Goal: Transaction & Acquisition: Purchase product/service

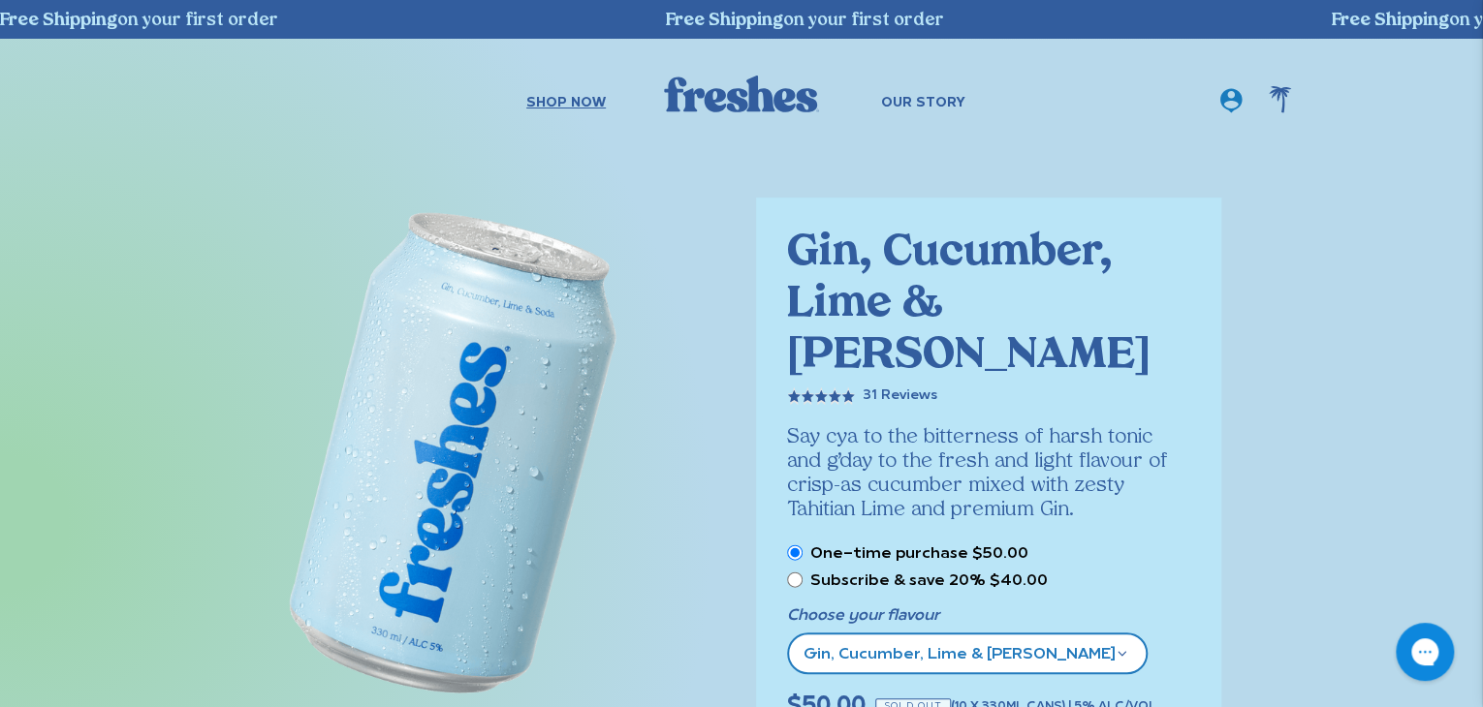
drag, startPoint x: 629, startPoint y: 102, endPoint x: 617, endPoint y: 128, distance: 28.6
click at [587, 121] on ul "Shop Now Our Story" at bounding box center [745, 112] width 439 height 46
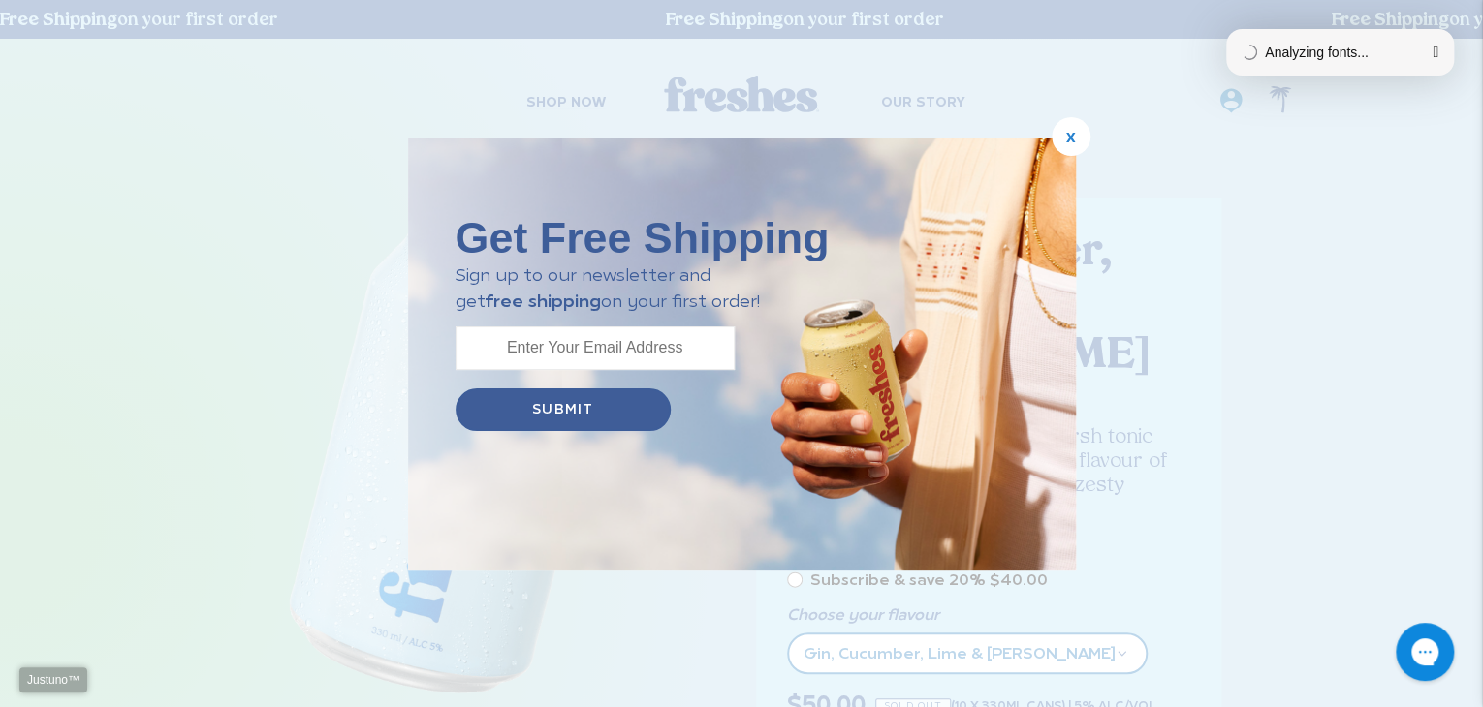
click at [1432, 56] on button "button" at bounding box center [1435, 53] width 6 height 16
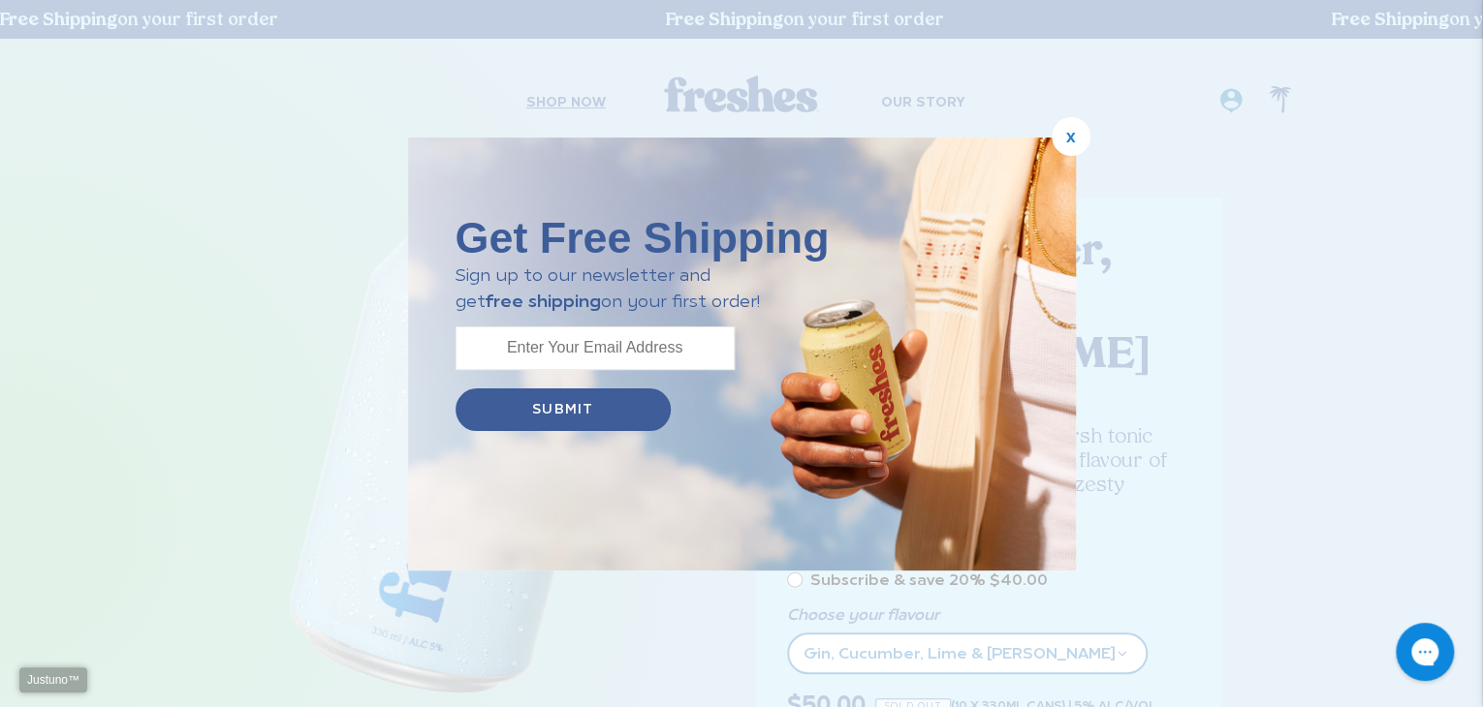
click at [1053, 135] on div "x" at bounding box center [1071, 136] width 39 height 21
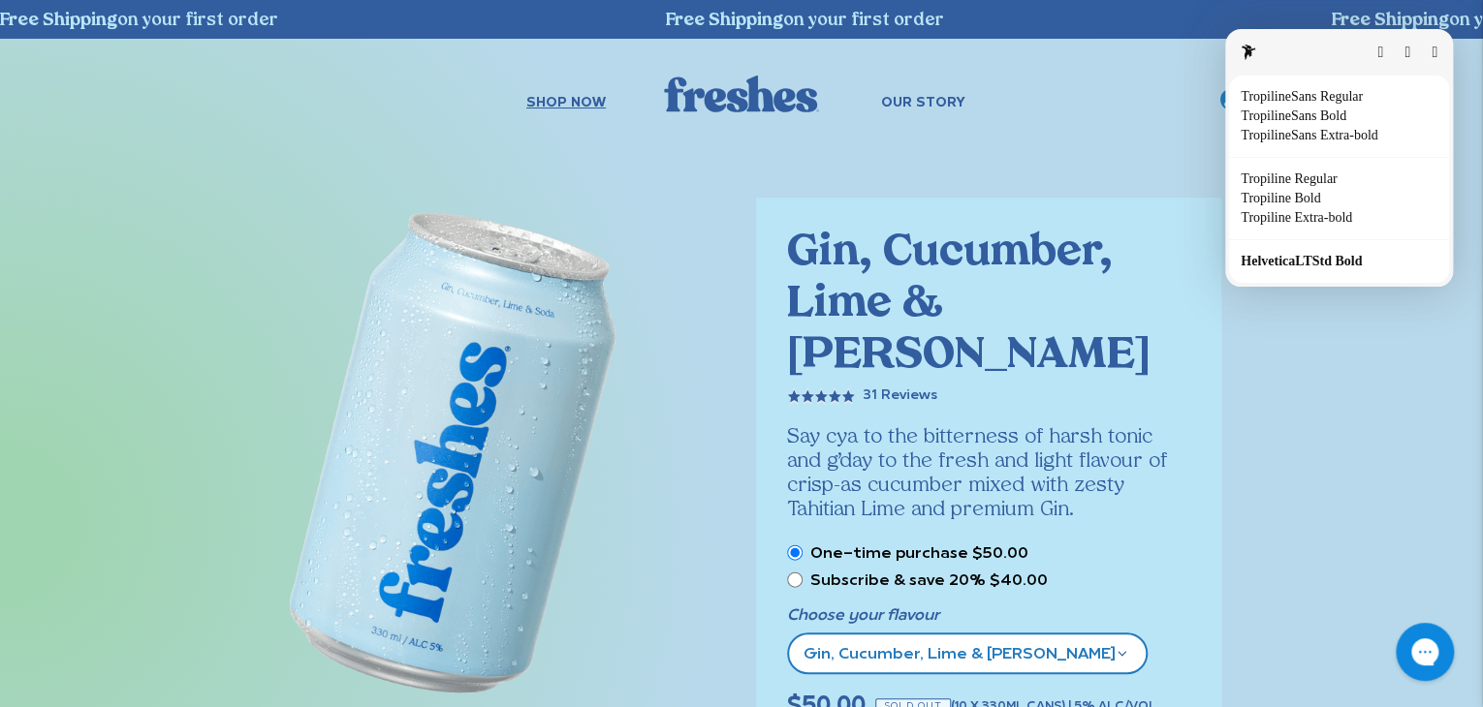
click at [1431, 53] on button "button" at bounding box center [1434, 53] width 6 height 16
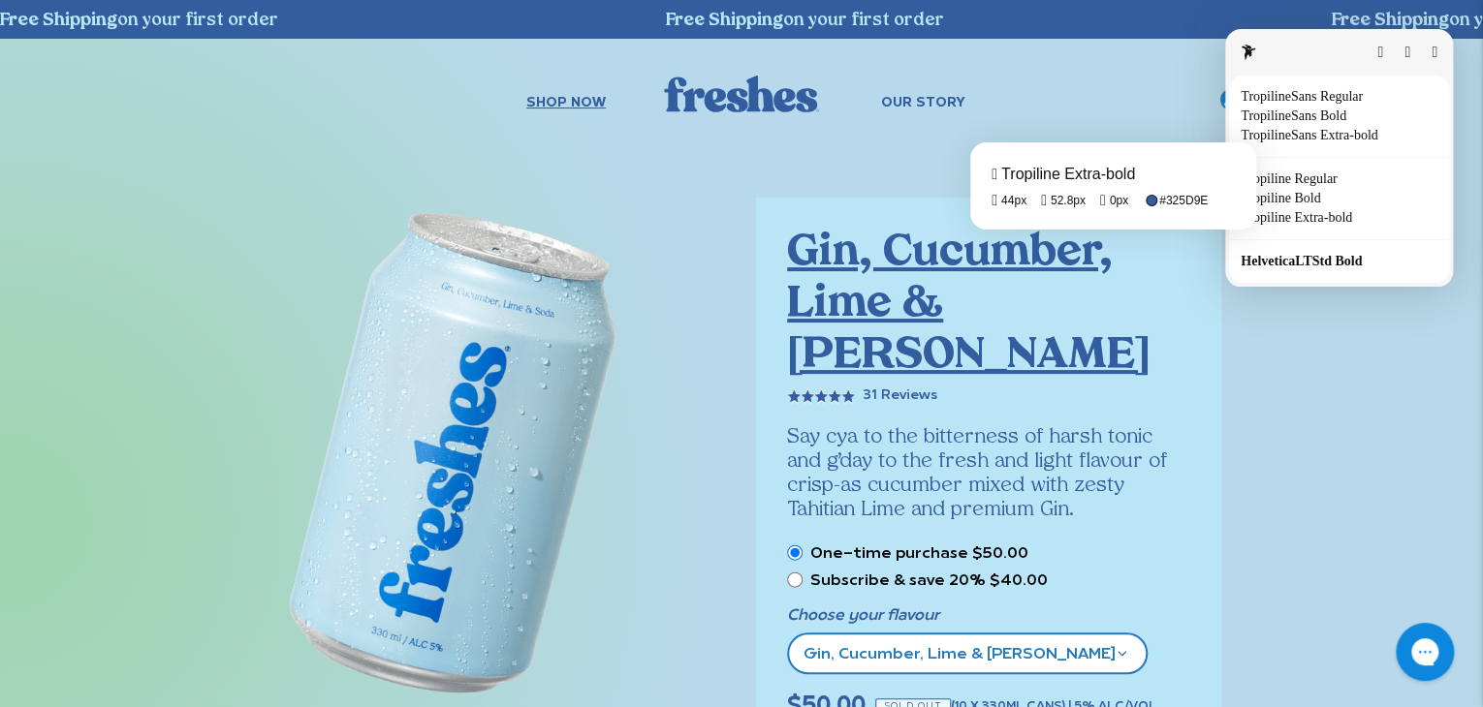
click at [1001, 244] on fontsninja-text "Gin, Cucumber, Lime & [PERSON_NAME]" at bounding box center [968, 305] width 363 height 145
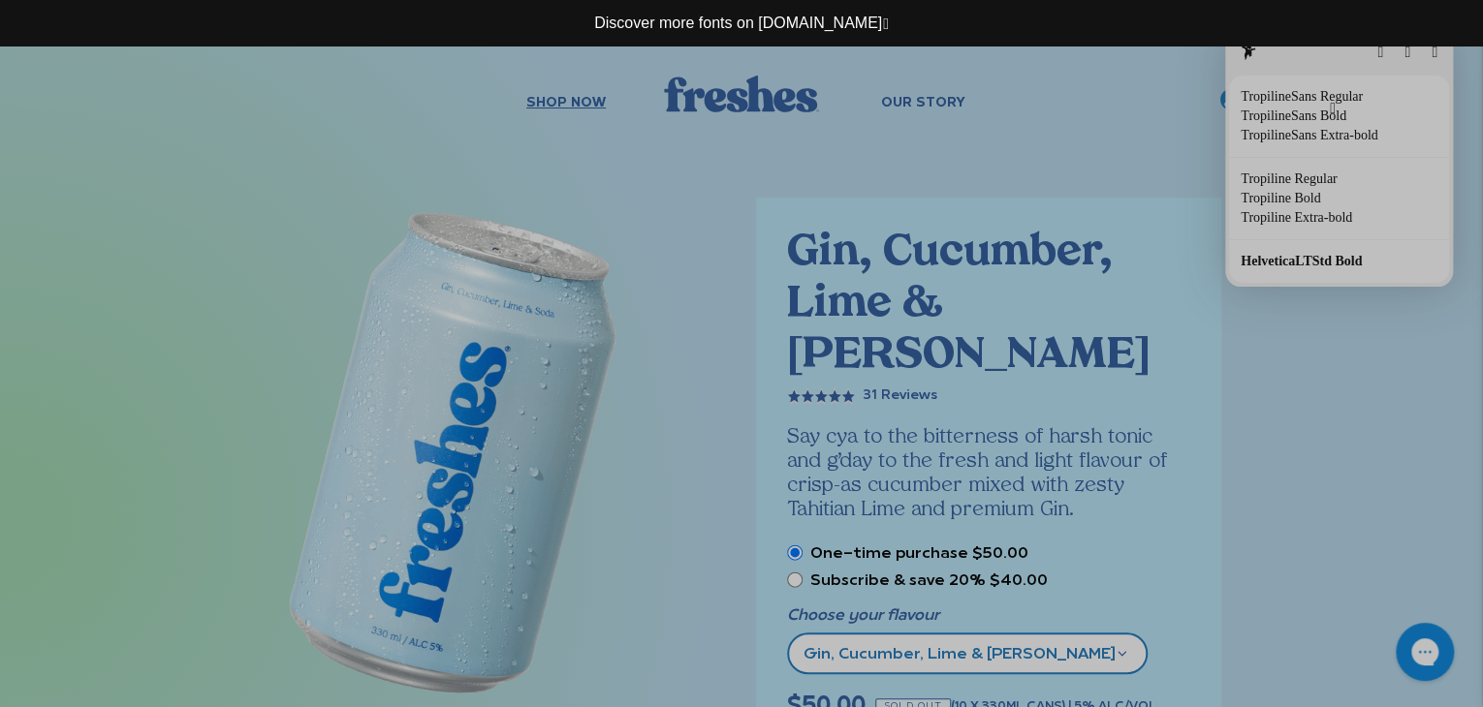
click at [1330, 101] on button "button" at bounding box center [1333, 109] width 6 height 16
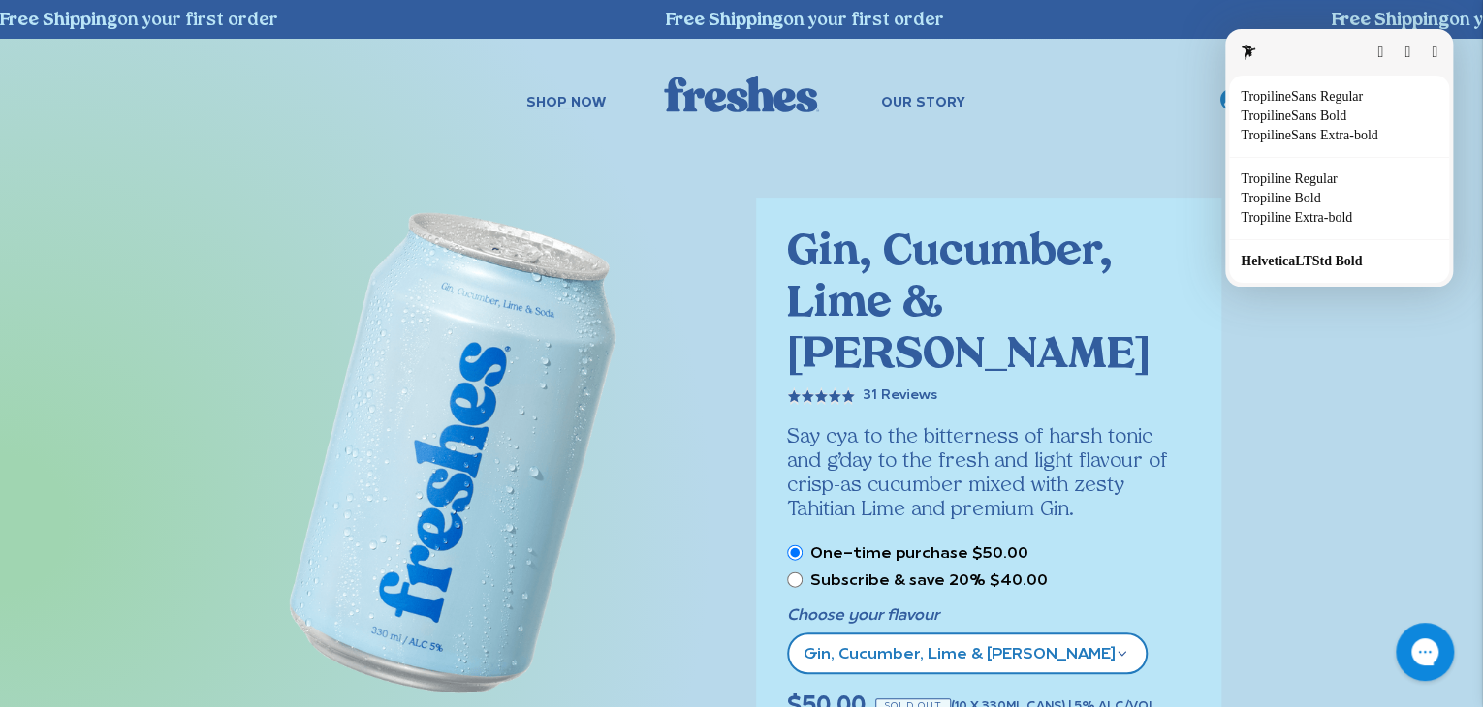
drag, startPoint x: 706, startPoint y: 99, endPoint x: 706, endPoint y: 117, distance: 18.4
click at [1431, 51] on button "button" at bounding box center [1434, 53] width 6 height 16
